Goal: Navigation & Orientation: Find specific page/section

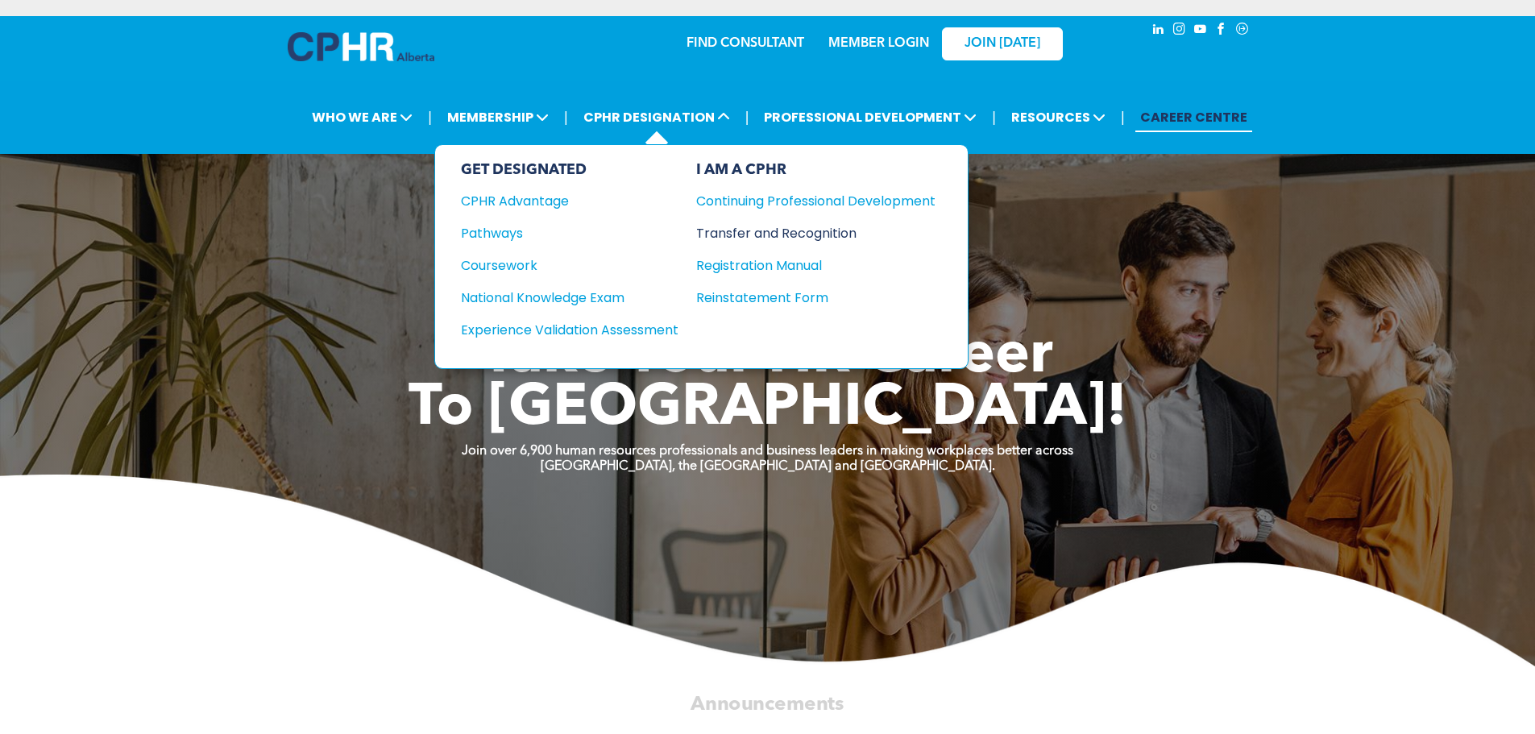
click at [732, 238] on div "Transfer and Recognition" at bounding box center [803, 233] width 215 height 20
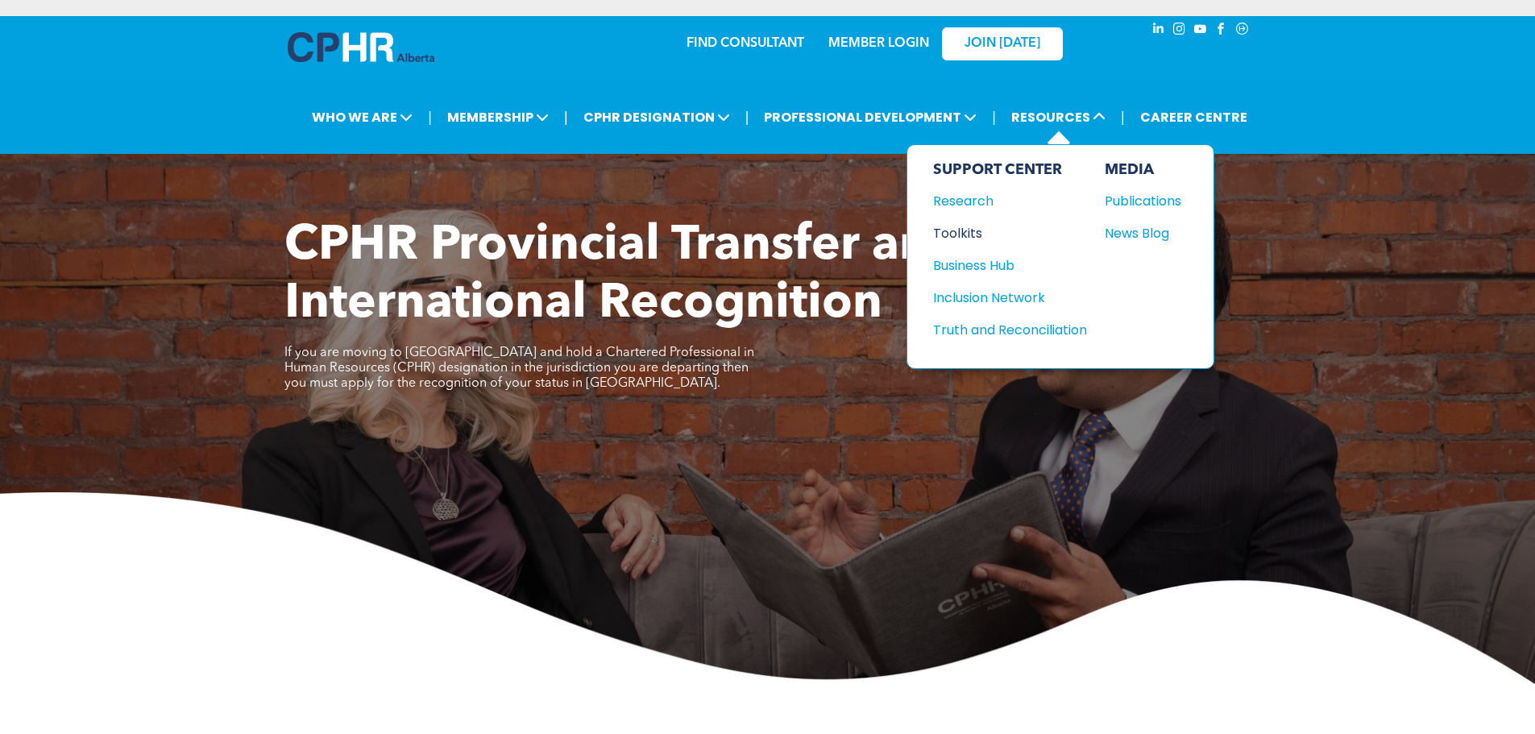
click at [977, 235] on div "Toolkits" at bounding box center [1002, 233] width 139 height 20
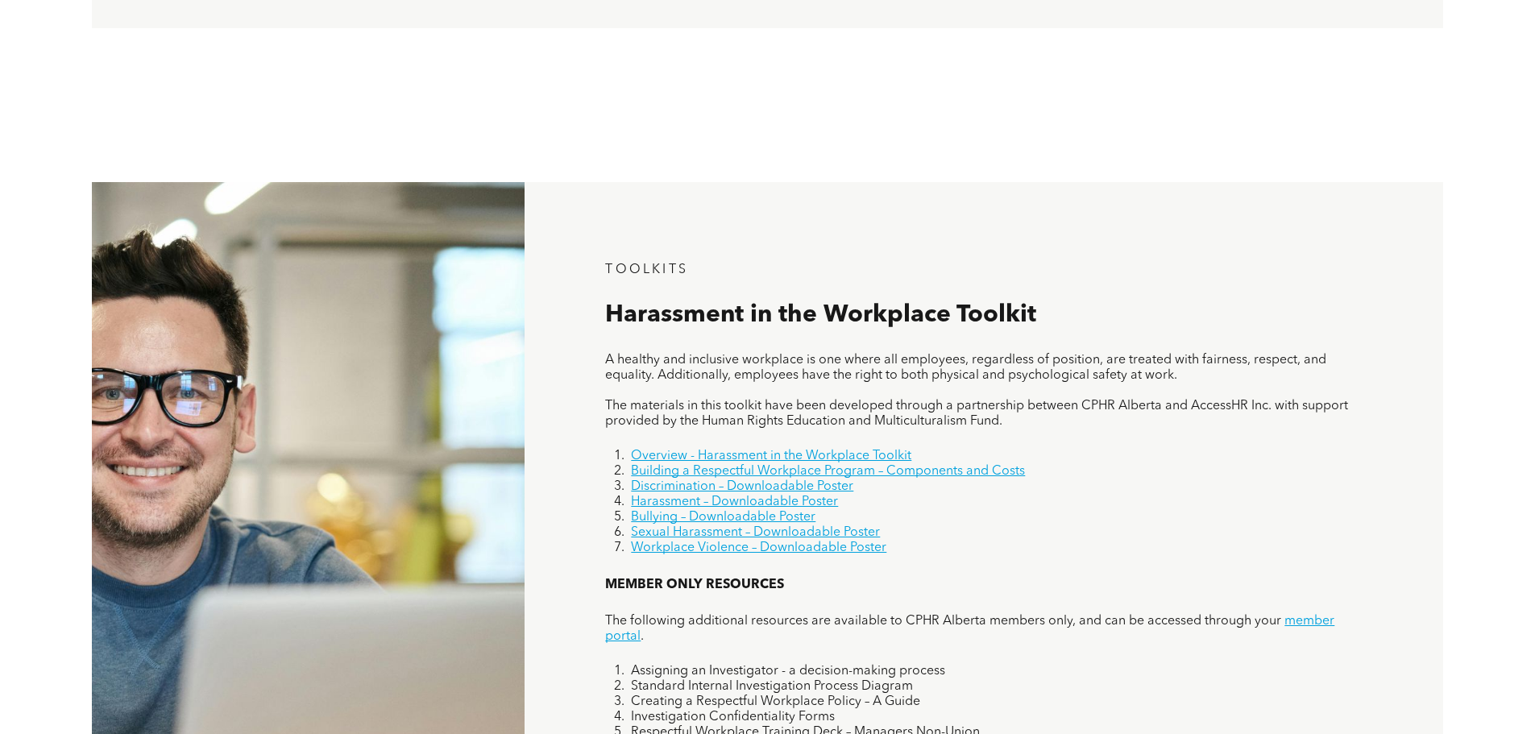
scroll to position [867, 0]
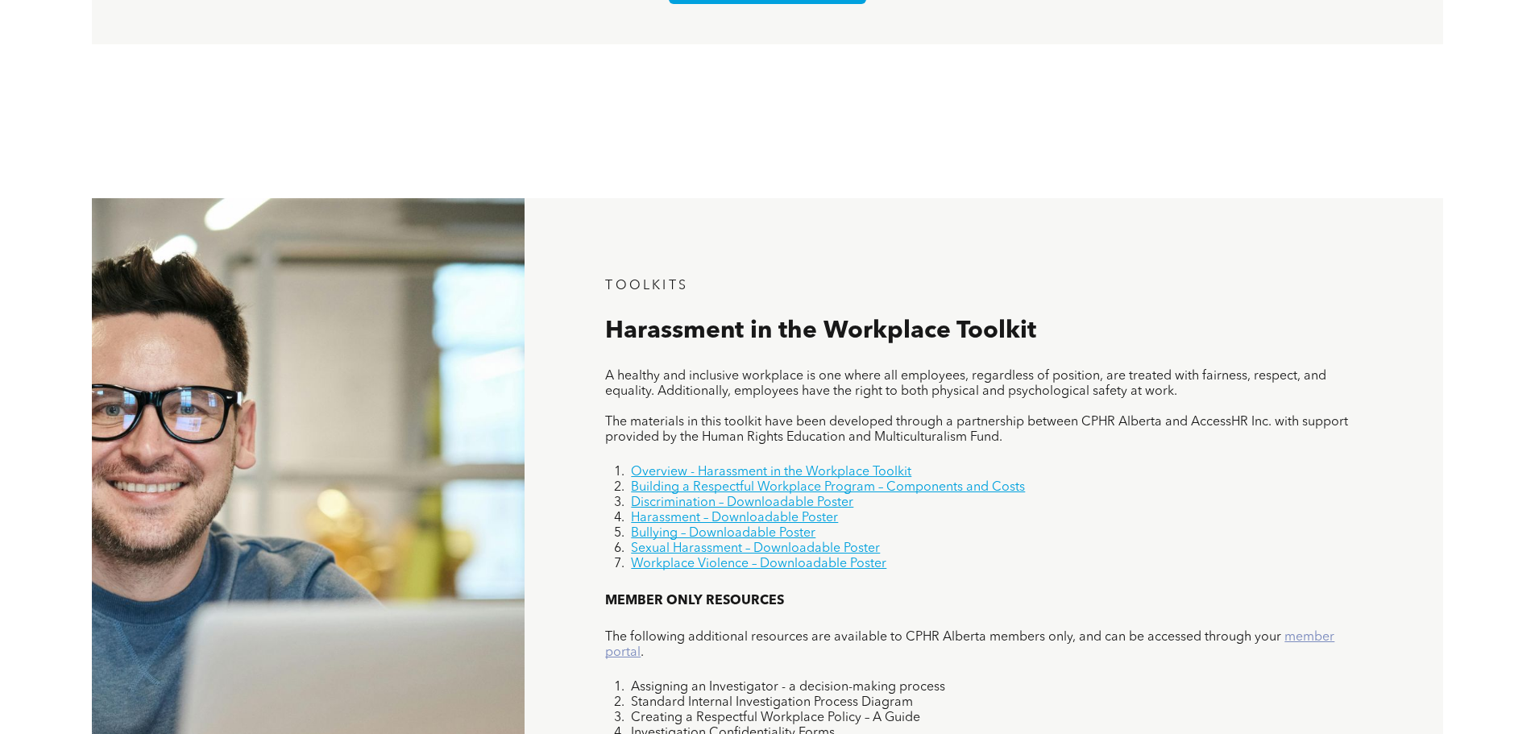
click at [1305, 638] on link "member portal" at bounding box center [969, 645] width 729 height 28
